Goal: Use online tool/utility: Utilize a website feature to perform a specific function

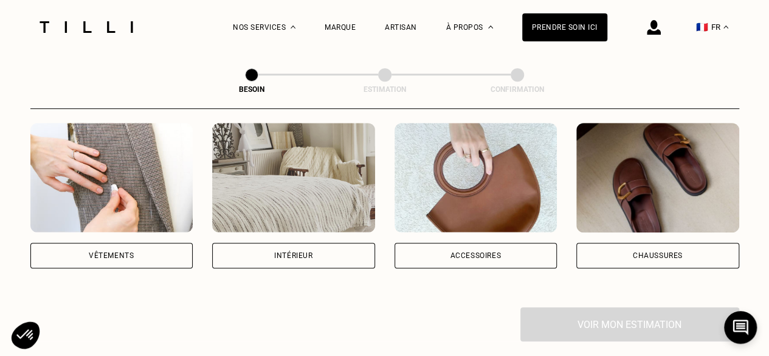
scroll to position [240, 0]
click at [125, 171] on img at bounding box center [111, 176] width 163 height 109
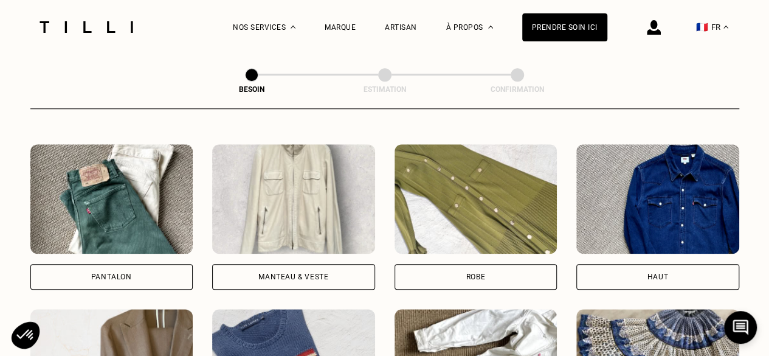
scroll to position [564, 0]
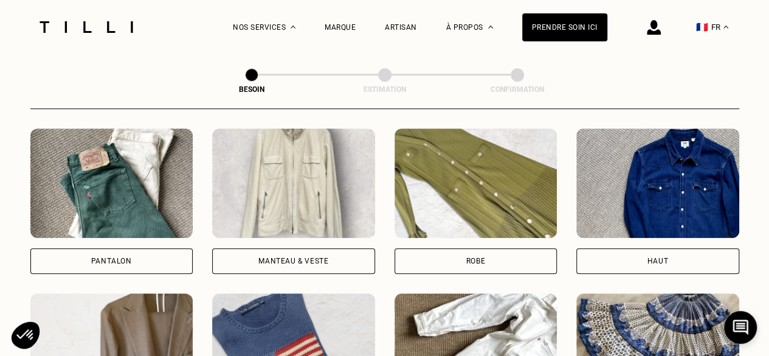
click at [114, 184] on img at bounding box center [111, 182] width 163 height 109
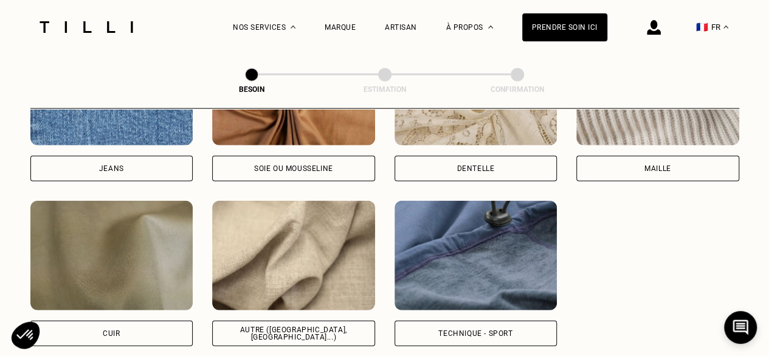
scroll to position [1415, 0]
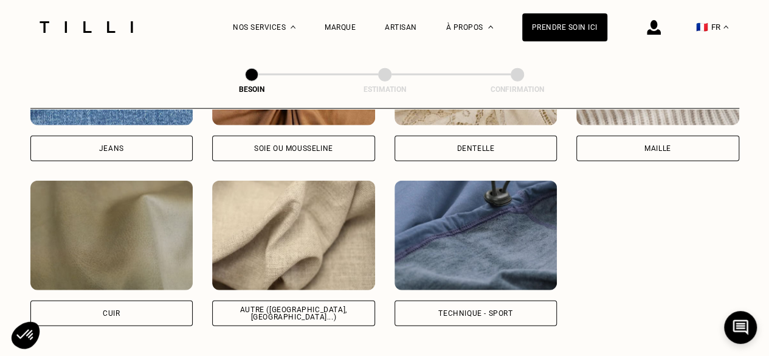
click at [310, 232] on img at bounding box center [293, 235] width 163 height 109
select select "FR"
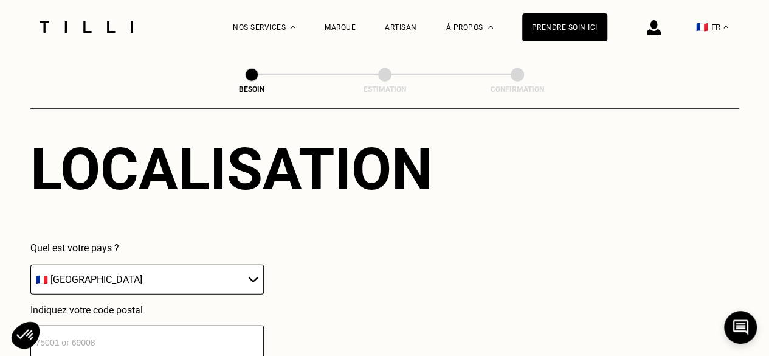
scroll to position [1777, 0]
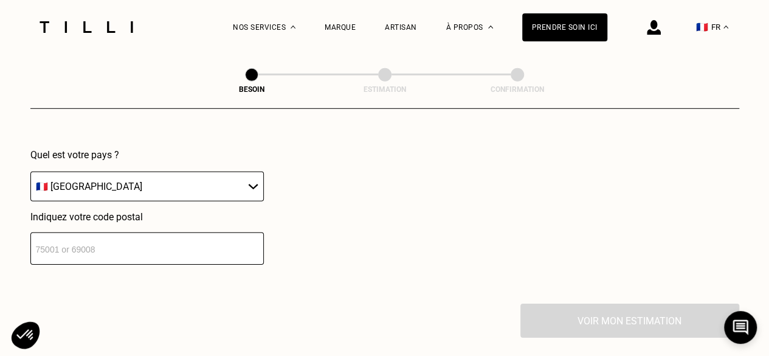
click at [121, 247] on input "number" at bounding box center [146, 248] width 233 height 32
type input "75006"
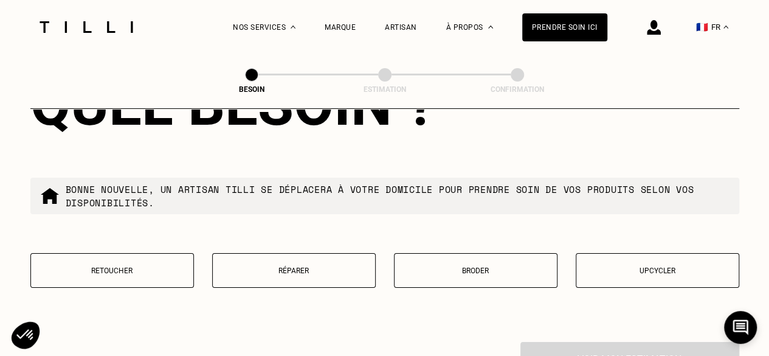
scroll to position [2084, 0]
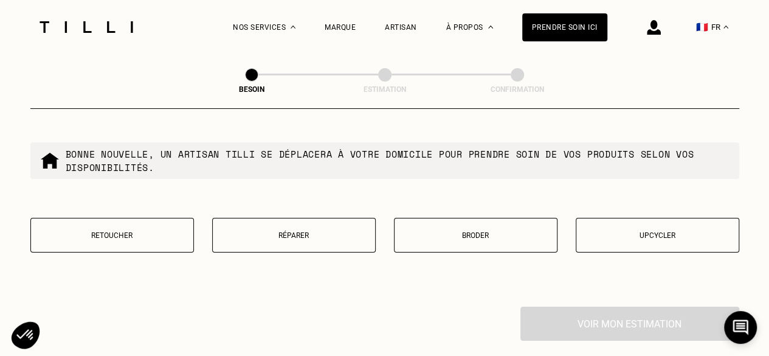
click at [128, 231] on p "Retoucher" at bounding box center [112, 235] width 150 height 9
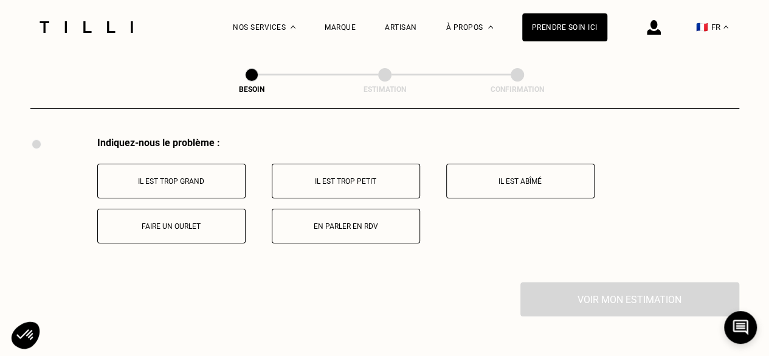
scroll to position [2255, 0]
click at [373, 176] on p "Il est trop petit" at bounding box center [345, 180] width 135 height 9
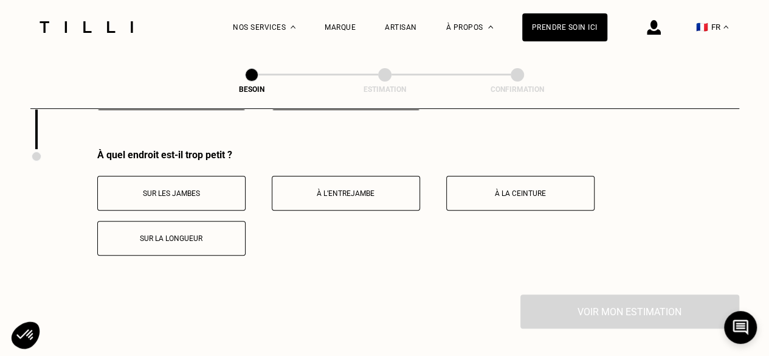
scroll to position [2392, 0]
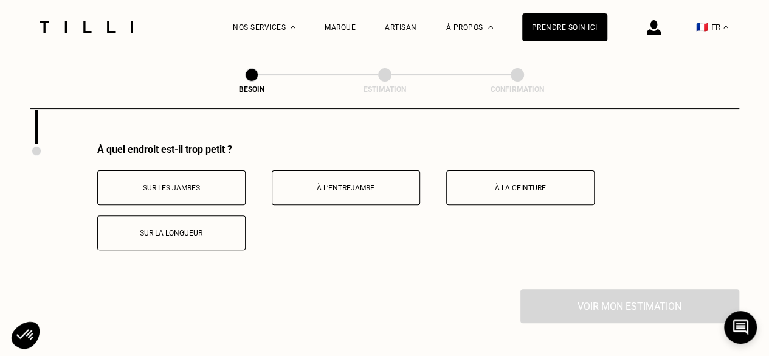
click at [529, 187] on button "À la ceinture" at bounding box center [520, 187] width 148 height 35
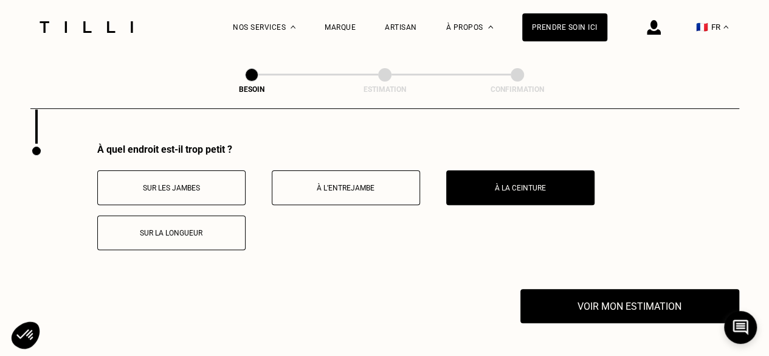
scroll to position [2483, 0]
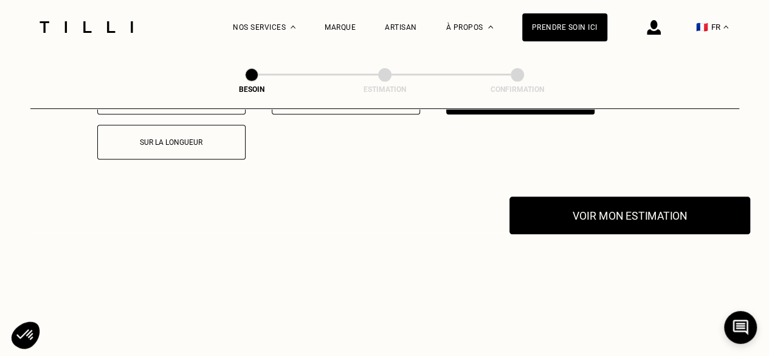
click at [570, 202] on button "Voir mon estimation" at bounding box center [629, 215] width 241 height 38
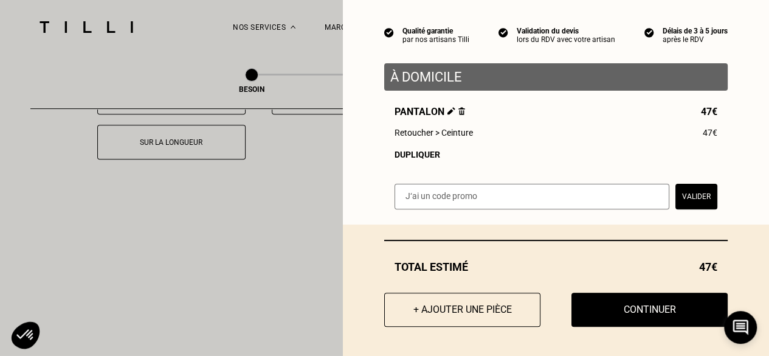
scroll to position [105, 0]
